Goal: Task Accomplishment & Management: Complete application form

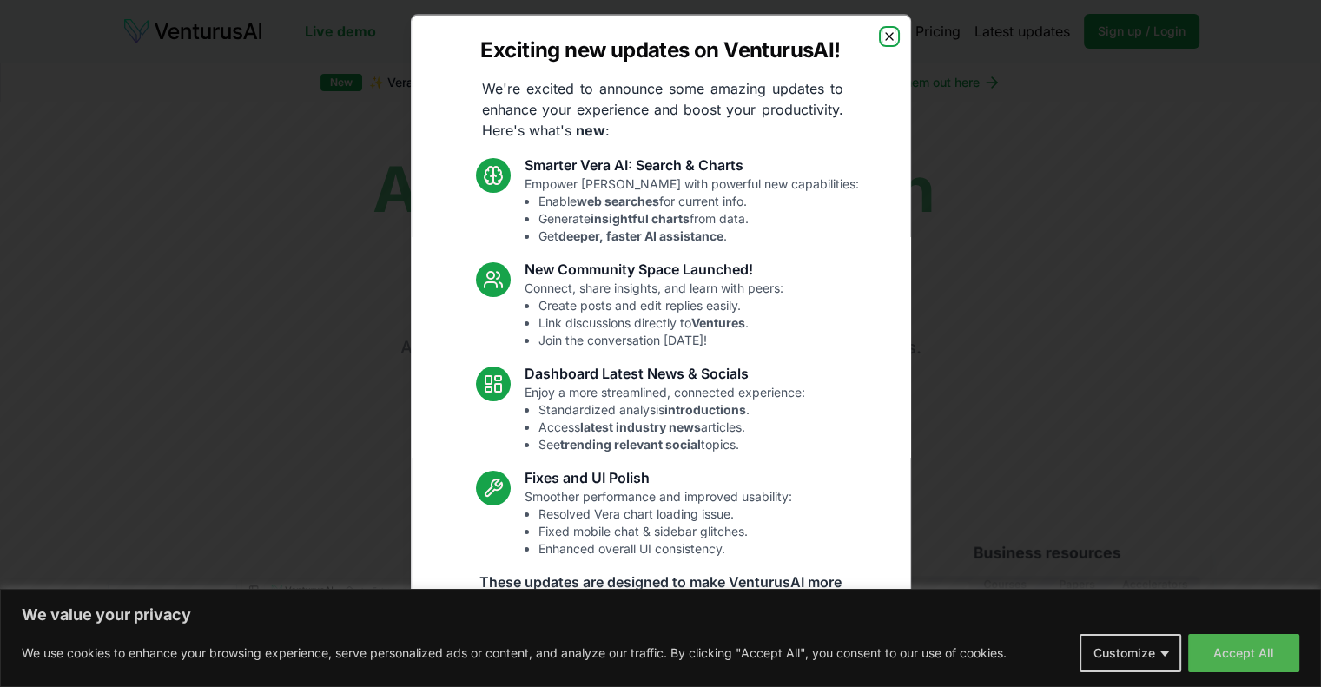
click at [882, 39] on icon "button" at bounding box center [889, 36] width 14 height 14
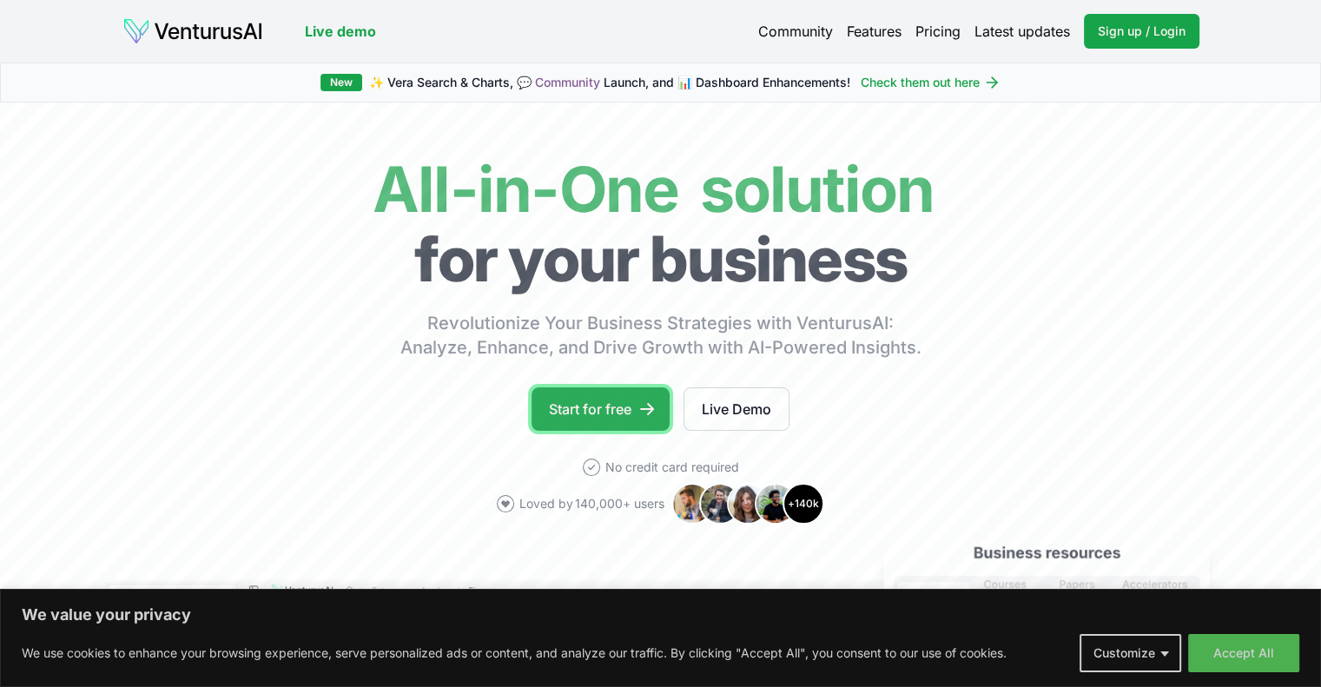
click at [632, 399] on link "Start for free" at bounding box center [600, 408] width 138 height 43
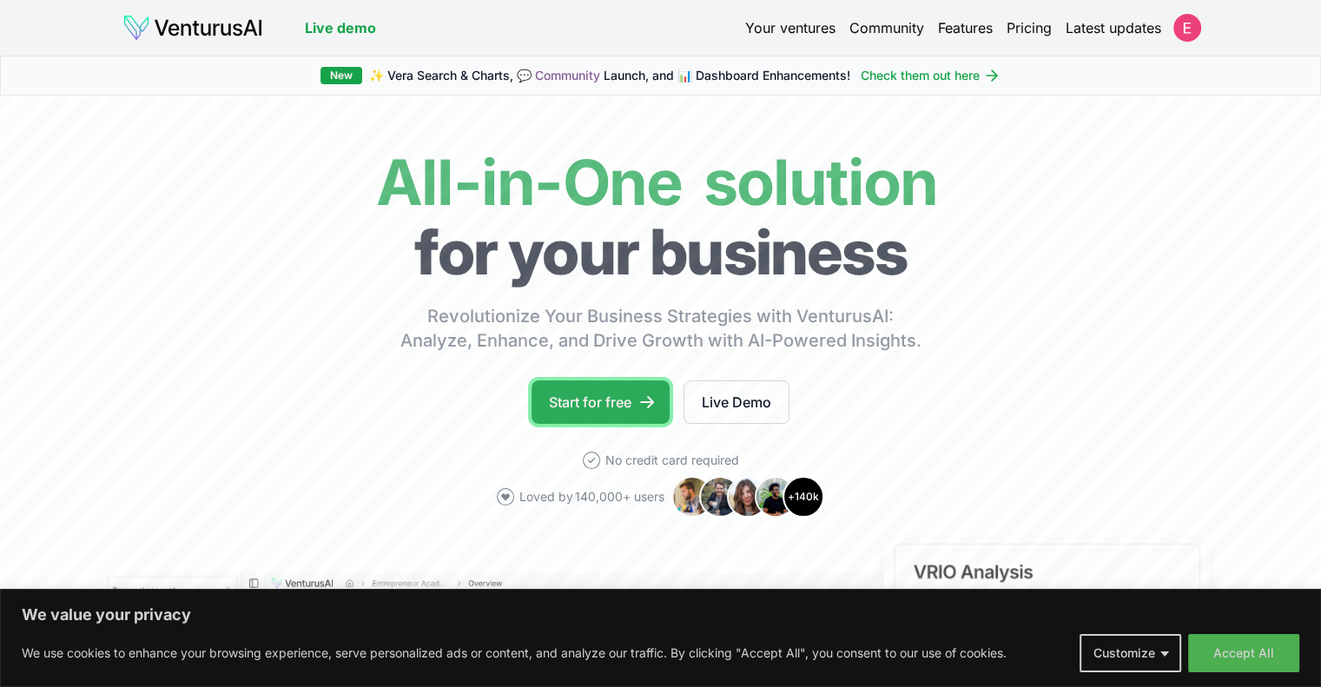
click at [590, 394] on link "Start for free" at bounding box center [600, 401] width 138 height 43
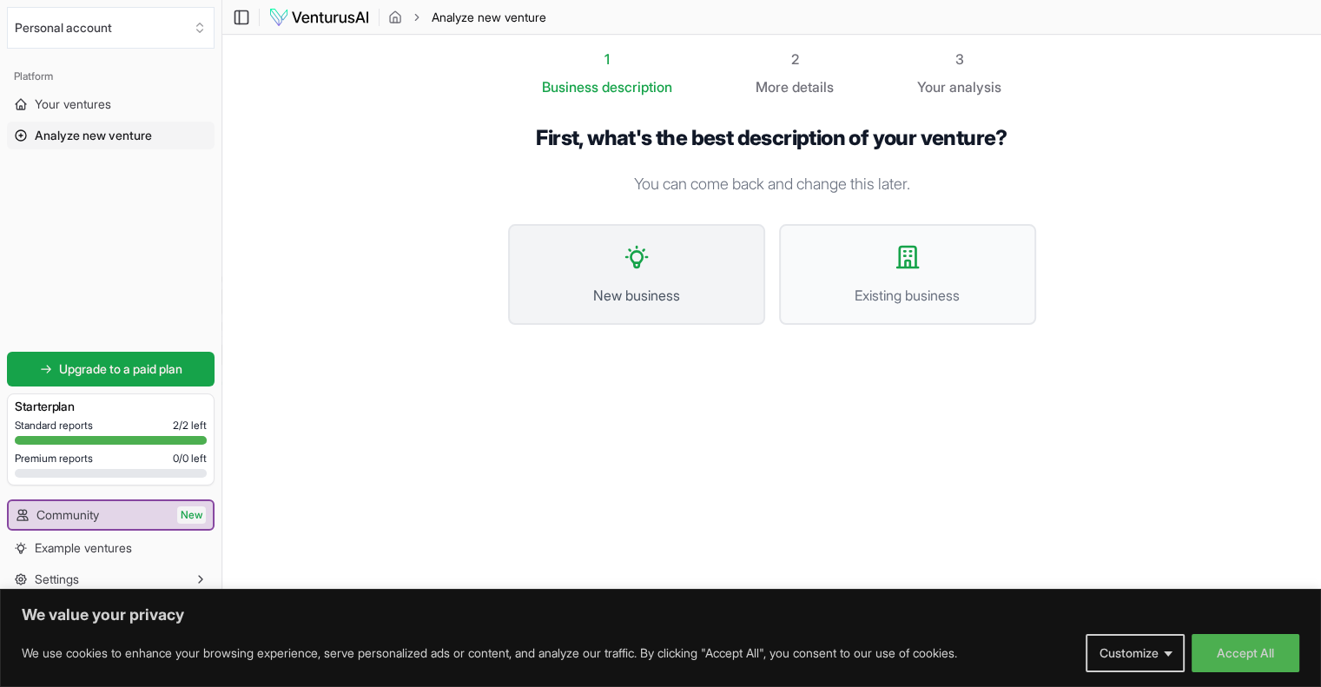
click at [593, 262] on button "New business" at bounding box center [636, 274] width 257 height 101
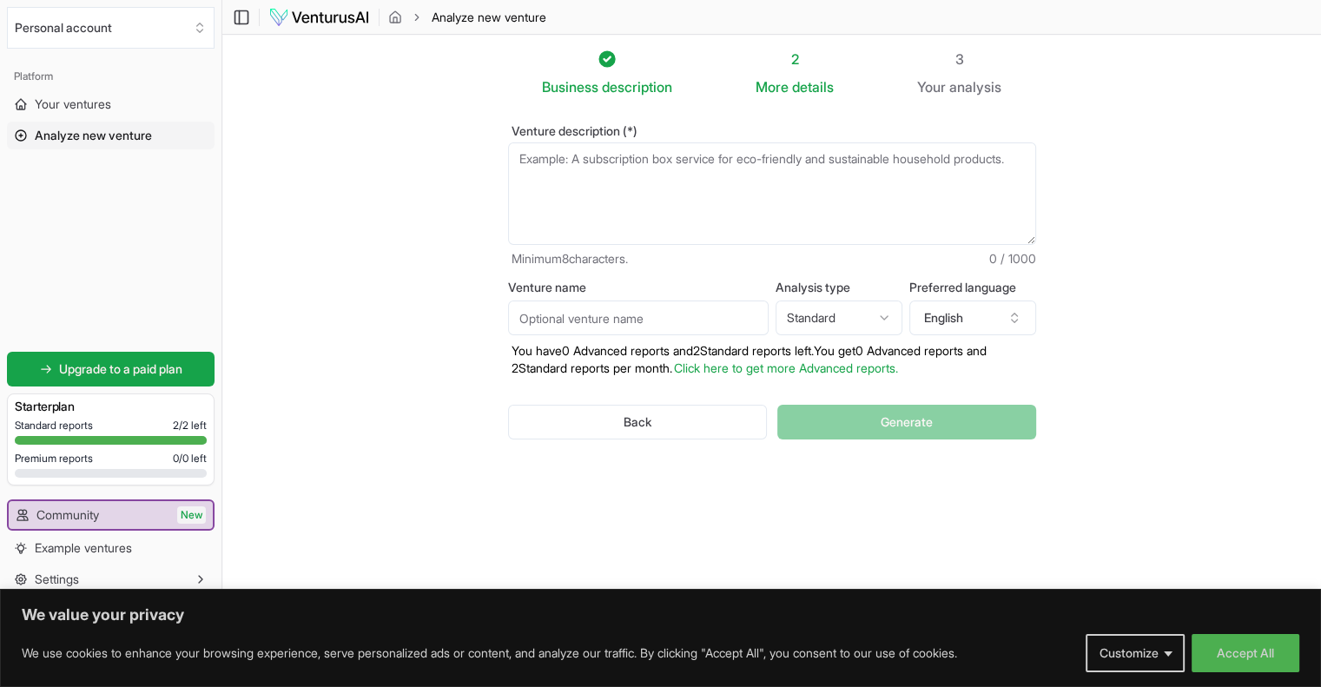
click at [588, 313] on input "Venture name" at bounding box center [638, 317] width 261 height 35
paste textarea "Age como um designer e cria um logotipo e texto/lema da marca com as caracterís…"
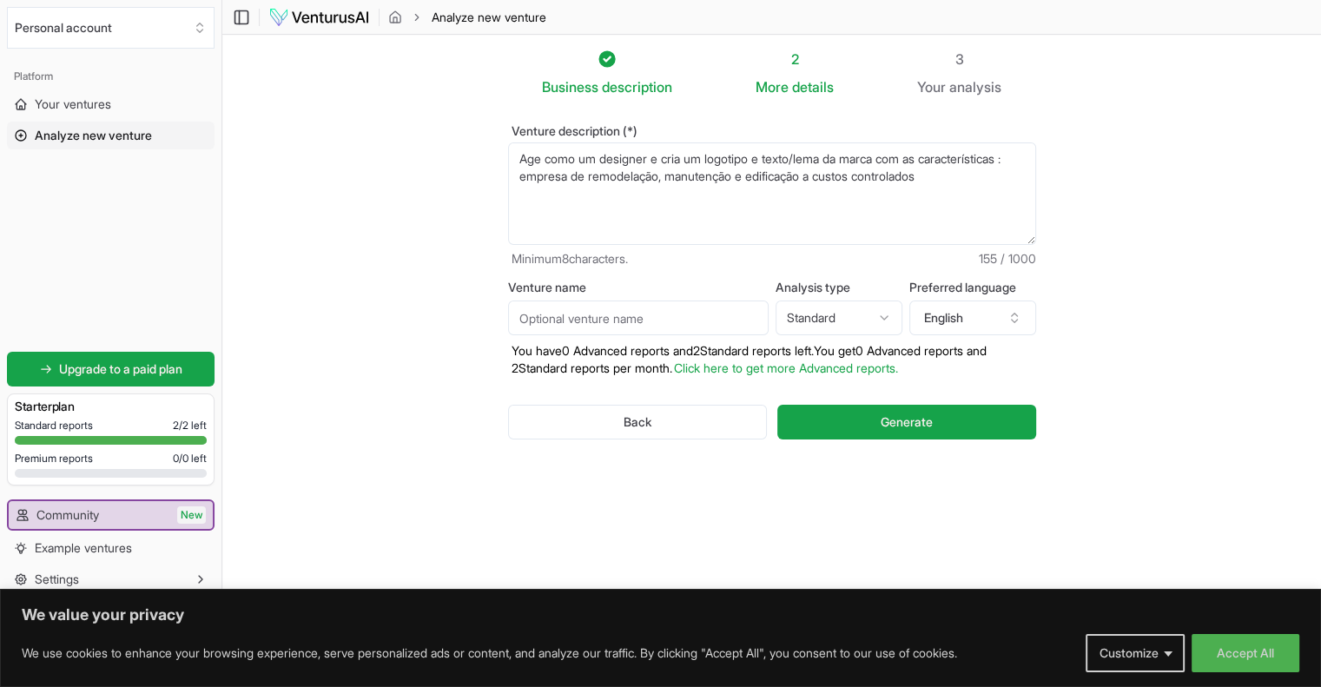
drag, startPoint x: 1019, startPoint y: 156, endPoint x: 468, endPoint y: 147, distance: 551.5
click at [483, 159] on div "Venture description (*) Age como um designer e cria um logotipo e texto/lema da…" at bounding box center [772, 296] width 584 height 398
click at [663, 156] on textarea "Empresa de remodelação, manutenção e edificação a custos controlados" at bounding box center [772, 193] width 528 height 102
click at [590, 157] on textarea "Empresa de remodelação, manutenção e edificação a custos controlados" at bounding box center [772, 193] width 528 height 102
type textarea "Empresa de reparações, remodelação, manutenção e edificação a custos controlados"
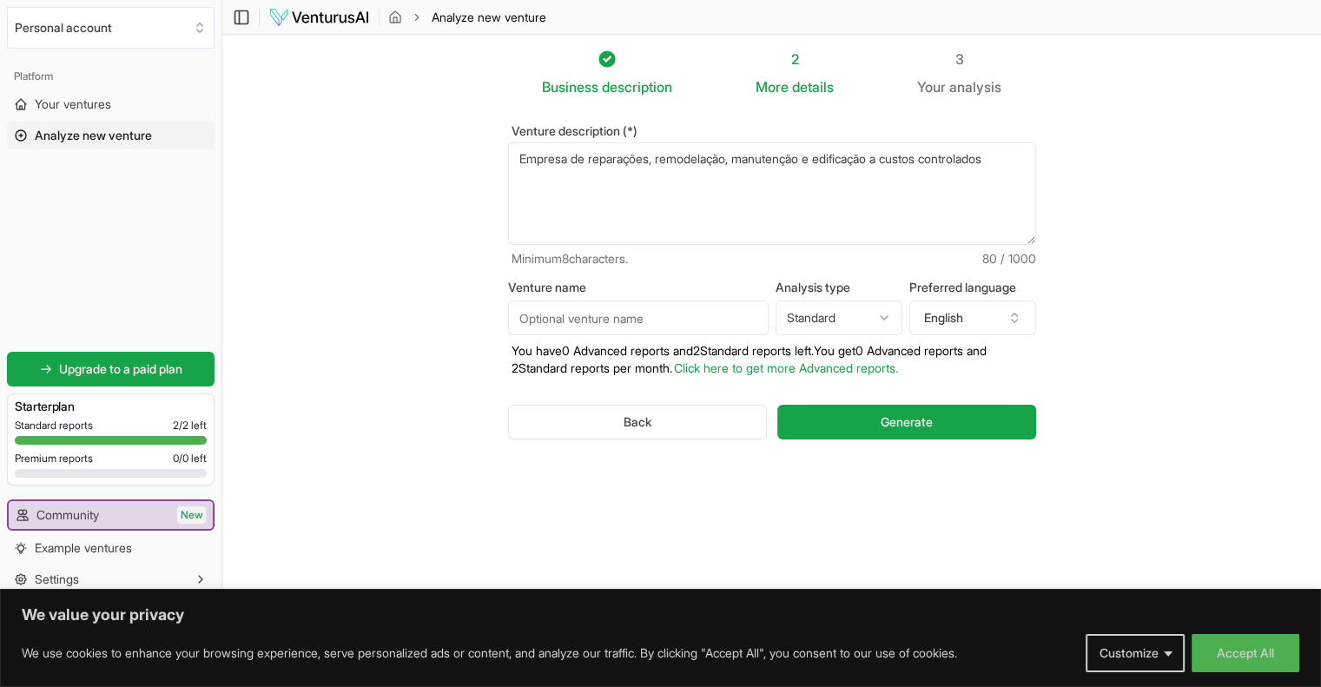
click at [661, 313] on input "Venture name" at bounding box center [638, 317] width 261 height 35
type input "ELFE"
click at [865, 313] on html "We value your privacy We use cookies to enhance your browsing experience, serve…" at bounding box center [660, 343] width 1321 height 687
click at [872, 263] on html "We value your privacy We use cookies to enhance your browsing experience, serve…" at bounding box center [660, 343] width 1321 height 687
click at [1011, 311] on icon "button" at bounding box center [1014, 318] width 14 height 14
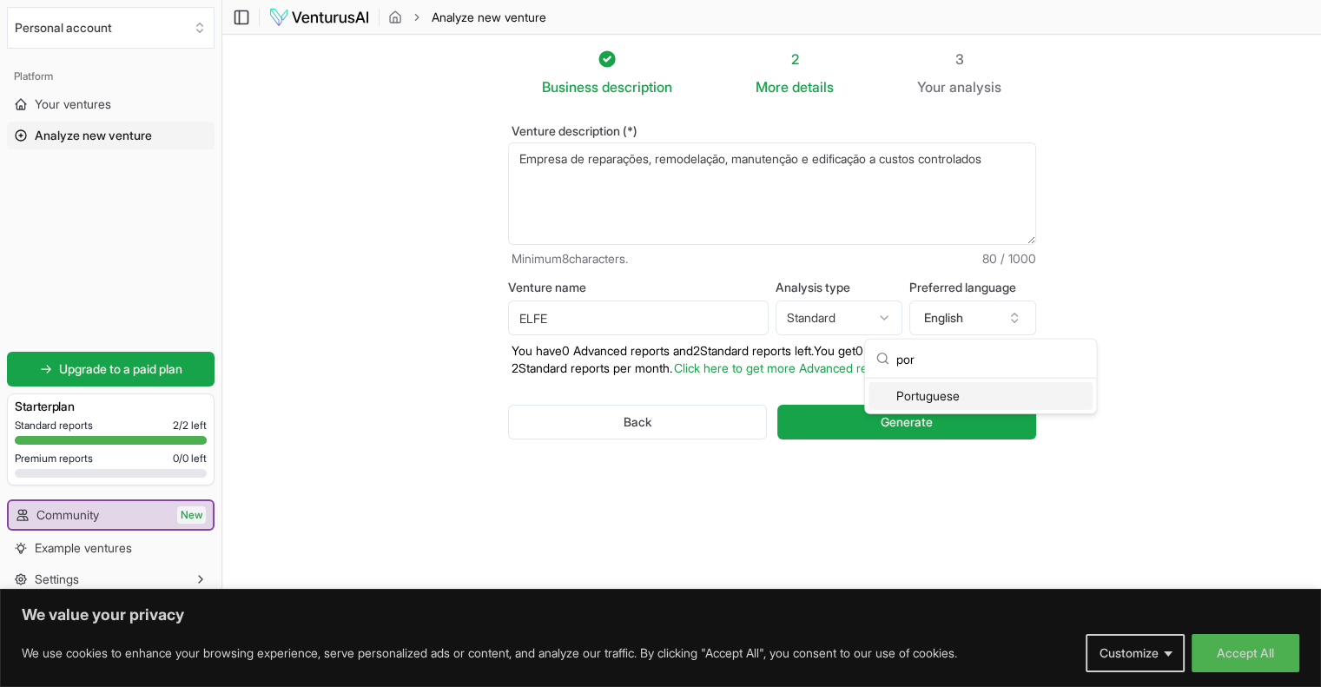
type input "por"
click at [962, 386] on div "Portuguese" at bounding box center [980, 396] width 224 height 28
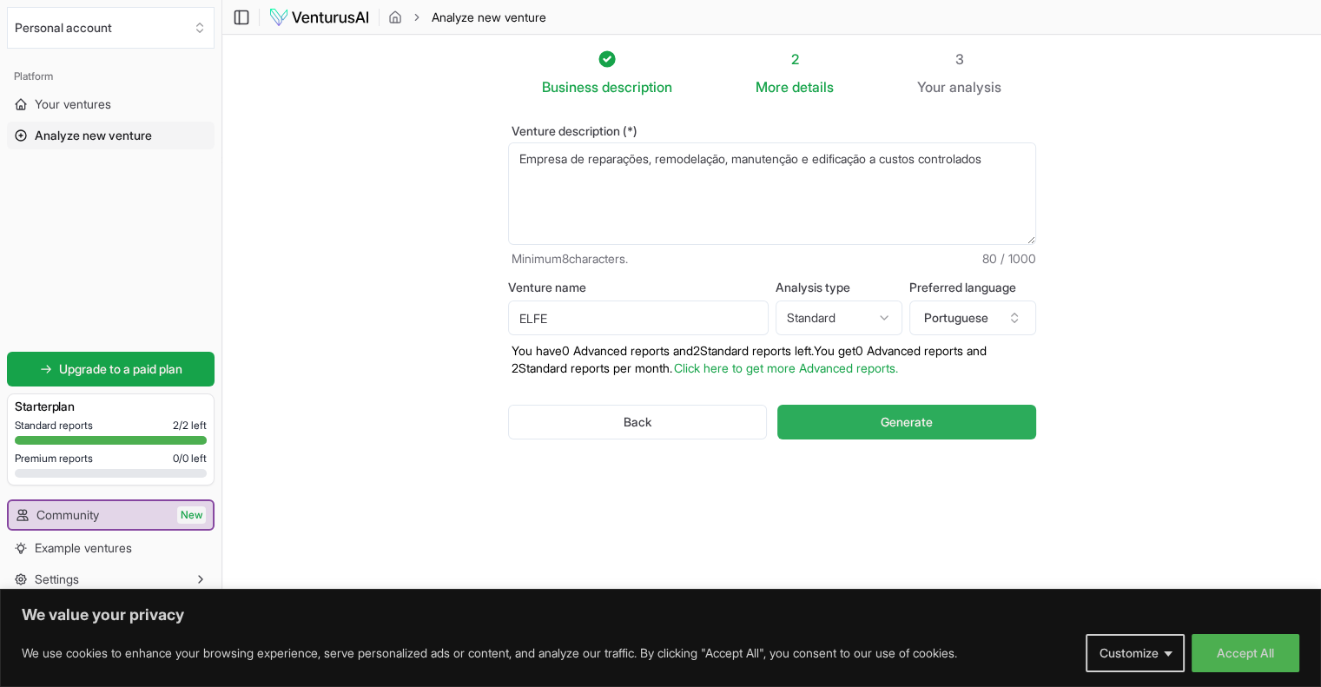
click at [823, 418] on button "Generate" at bounding box center [906, 422] width 258 height 35
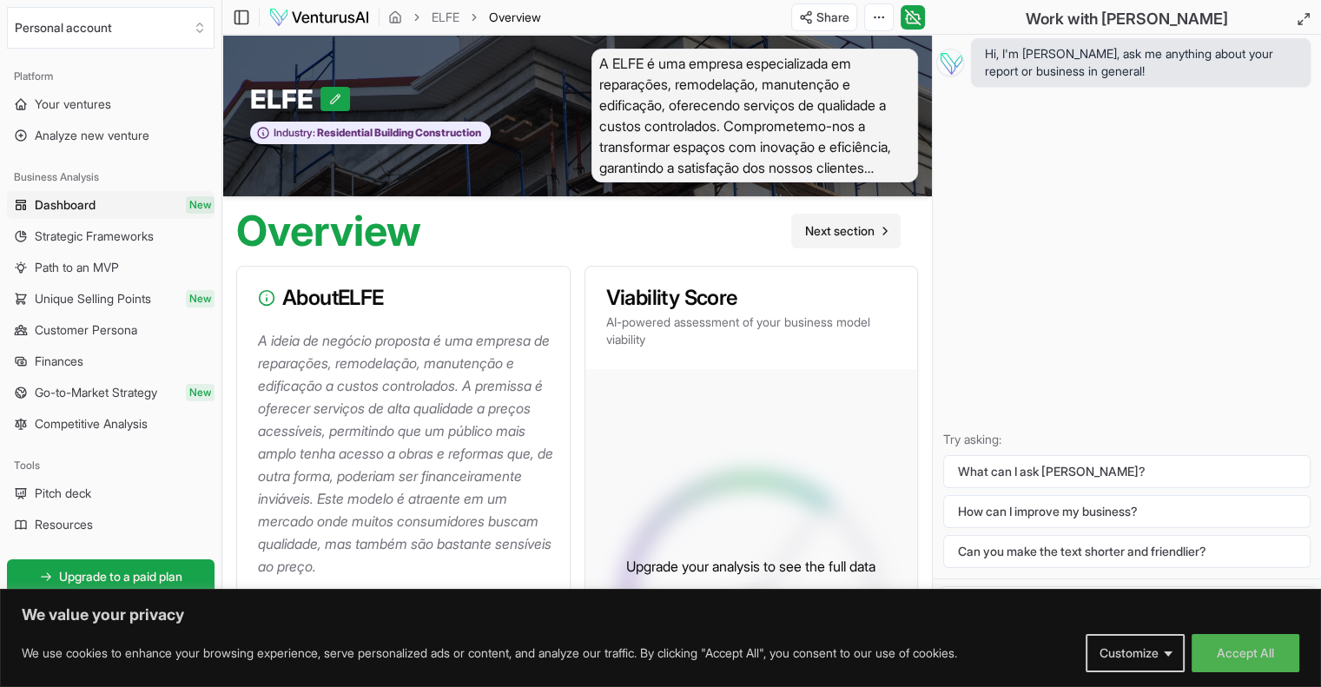
click at [819, 228] on span "Next section" at bounding box center [839, 230] width 69 height 17
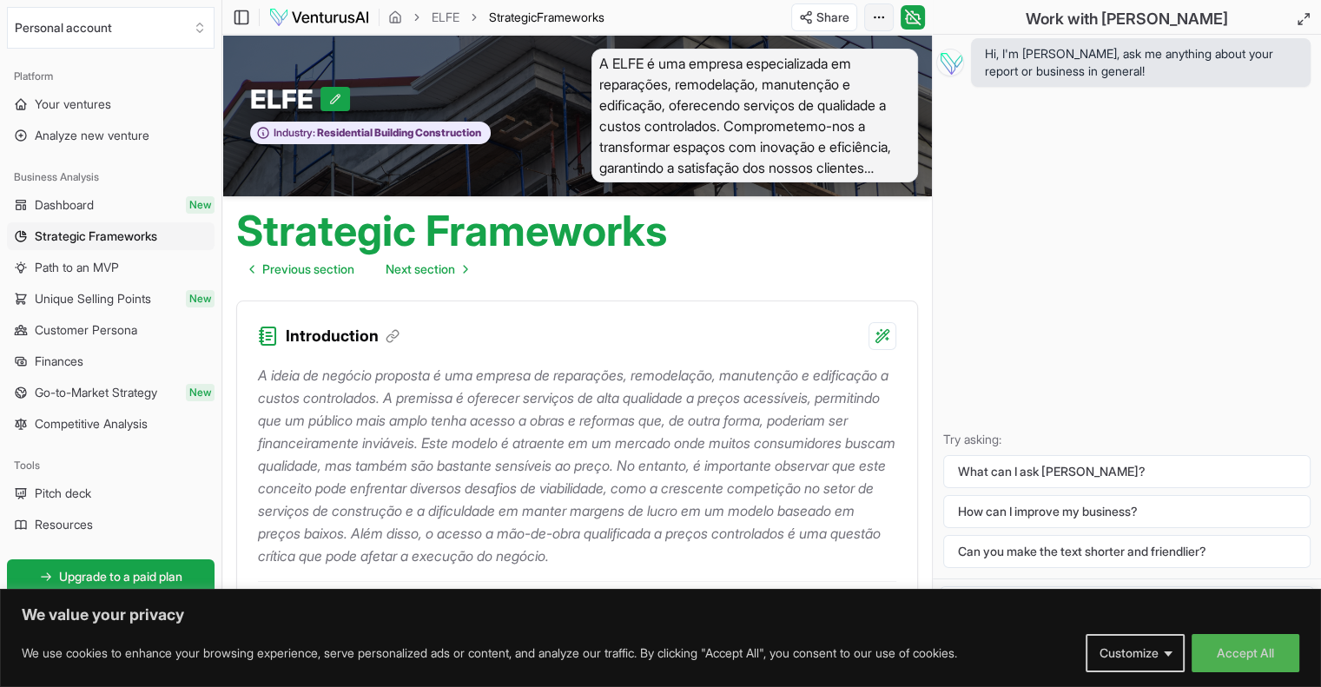
click at [872, 23] on html "We value your privacy We use cookies to enhance your browsing experience, serve…" at bounding box center [660, 343] width 1321 height 687
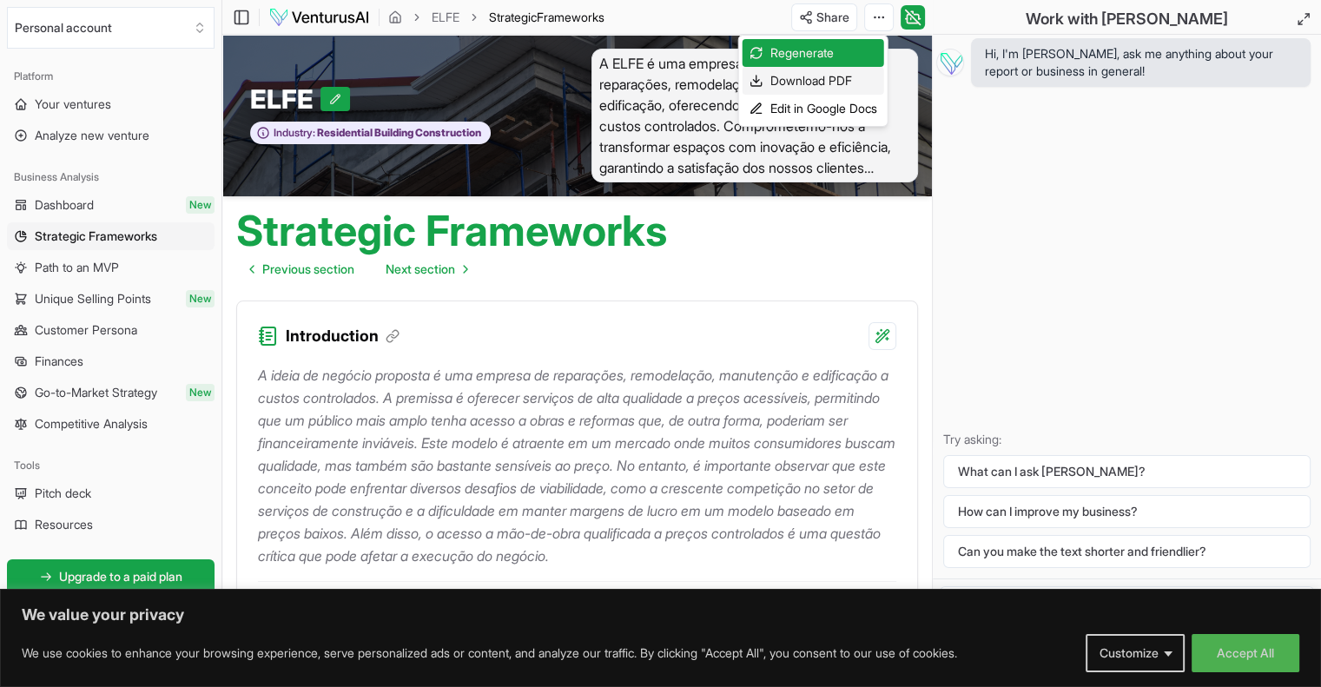
click at [838, 76] on div "Download PDF" at bounding box center [813, 81] width 142 height 28
